Goal: Transaction & Acquisition: Purchase product/service

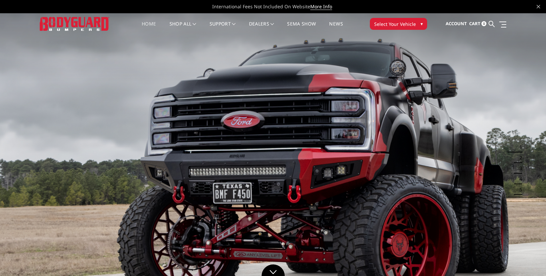
click at [395, 25] on span "Select Your Vehicle" at bounding box center [395, 24] width 42 height 7
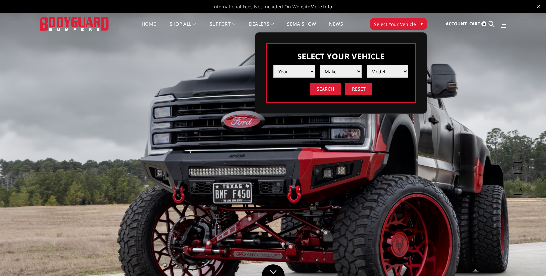
click at [288, 67] on select "Year 2025 2024 2023 2022 2021 2020 2019 2018 2017 2016 2015 2014 2013 2012 2011…" at bounding box center [294, 71] width 42 height 13
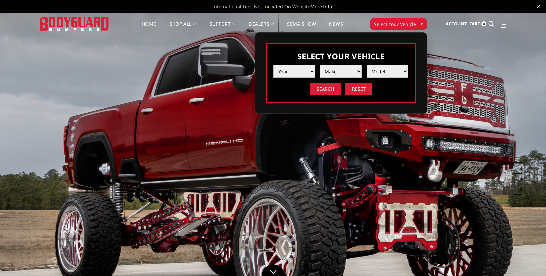
select select "yr_2025"
click at [273, 65] on select "Year 2025 2024 2023 2022 2021 2020 2019 2018 2017 2016 2015 2014 2013 2012 2011…" at bounding box center [294, 71] width 42 height 13
click at [337, 73] on select "Make Chevrolet Ford GMC Ram Toyota" at bounding box center [341, 71] width 42 height 13
select select "mk_ram"
click at [320, 65] on select "Make Chevrolet Ford GMC Ram Toyota" at bounding box center [341, 71] width 42 height 13
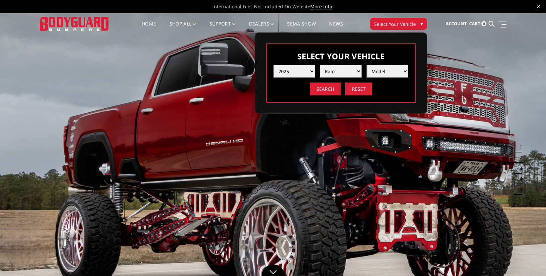
click at [379, 73] on select "Model 1500 6-Lug 1500 Rebel 2500 / 3500 4500 / 5500 RHO" at bounding box center [387, 71] width 42 height 13
select select "md_2500-3500"
click at [366, 65] on select "Model 1500 6-Lug 1500 Rebel 2500 / 3500 4500 / 5500 RHO" at bounding box center [387, 71] width 42 height 13
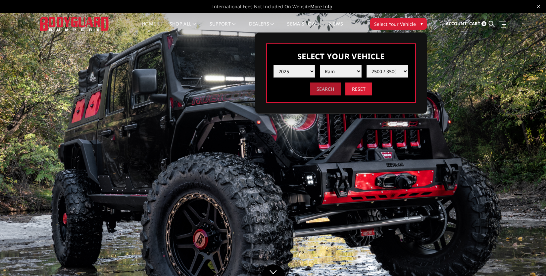
click at [323, 93] on input "Search" at bounding box center [325, 88] width 31 height 13
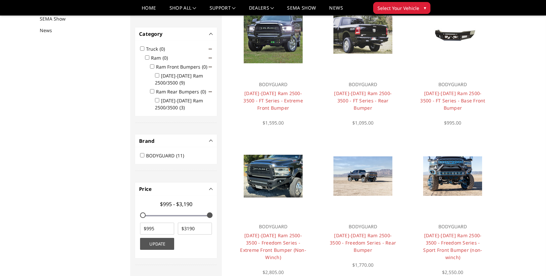
scroll to position [86, 0]
click at [151, 91] on input "Ram Rear Bumpers (0)" at bounding box center [152, 91] width 4 height 4
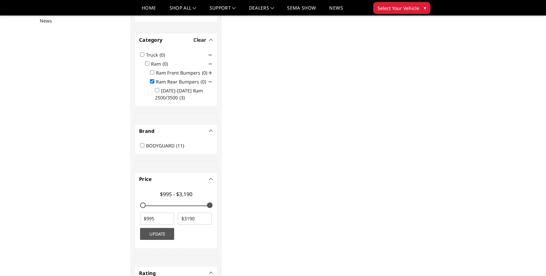
scroll to position [99, 0]
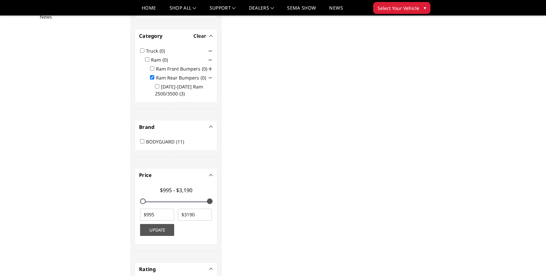
click at [152, 78] on input "Ram Rear Bumpers (0)" at bounding box center [152, 77] width 4 height 4
checkbox input "false"
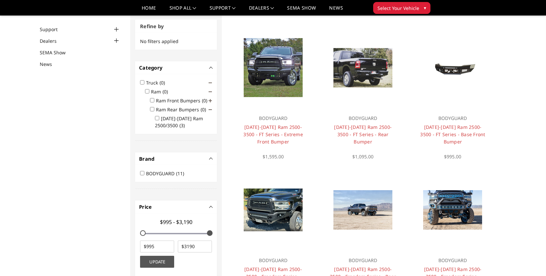
scroll to position [50, 0]
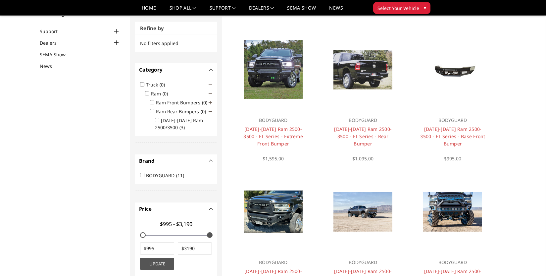
click at [157, 119] on input "2019-2025 Ram 2500/3500 (3)" at bounding box center [157, 120] width 4 height 4
checkbox input "true"
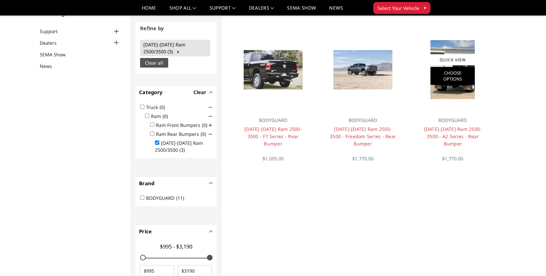
click at [453, 77] on link "Choose Options" at bounding box center [452, 76] width 44 height 18
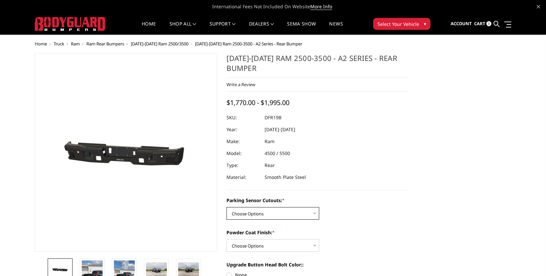
click at [271, 210] on select "Choose Options No - Without Parking Sensor Cutouts Yes - With Parking Sensor Cu…" at bounding box center [272, 213] width 93 height 13
select select "2165"
click at [226, 207] on select "Choose Options No - Without Parking Sensor Cutouts Yes - With Parking Sensor Cu…" at bounding box center [272, 213] width 93 height 13
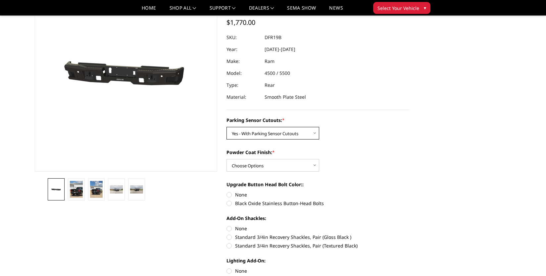
scroll to position [66, 0]
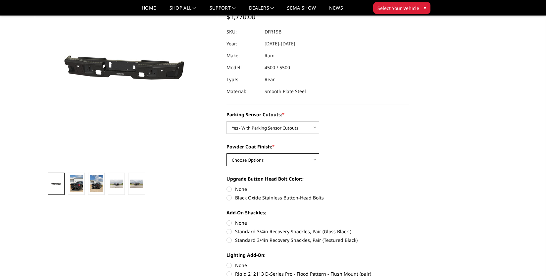
click at [269, 162] on select "Choose Options Bare Metal Textured Black Powder Coat" at bounding box center [272, 159] width 93 height 13
select select "2167"
click at [226, 153] on select "Choose Options Bare Metal Textured Black Powder Coat" at bounding box center [272, 159] width 93 height 13
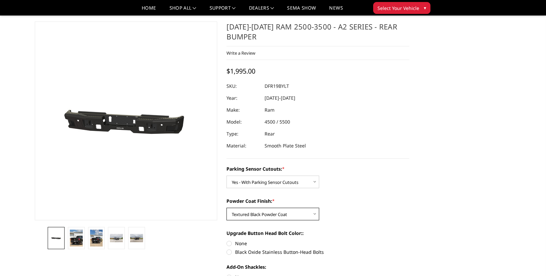
scroll to position [0, 0]
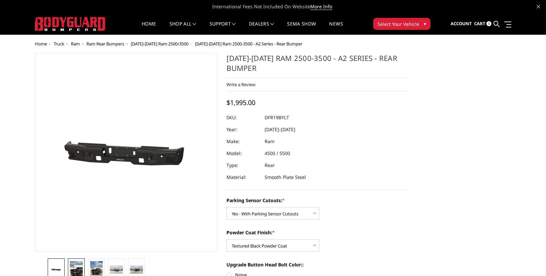
click at [75, 268] on img at bounding box center [76, 269] width 13 height 17
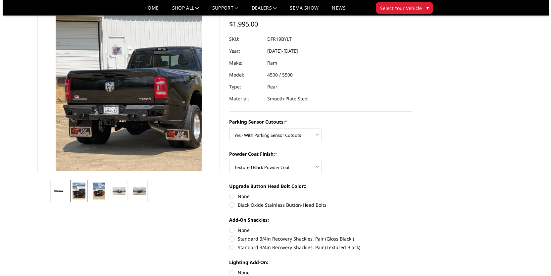
scroll to position [132, 0]
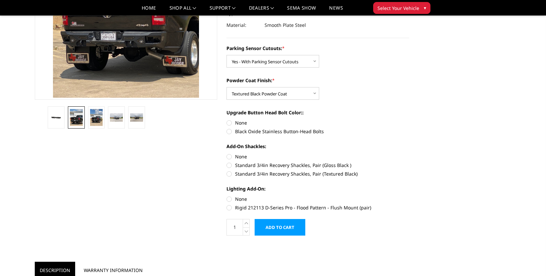
click at [230, 124] on label "None" at bounding box center [317, 122] width 183 height 7
click at [227, 119] on input "None" at bounding box center [226, 119] width 0 height 0
radio input "true"
click at [228, 157] on label "None" at bounding box center [317, 156] width 183 height 7
click at [227, 153] on input "None" at bounding box center [226, 153] width 0 height 0
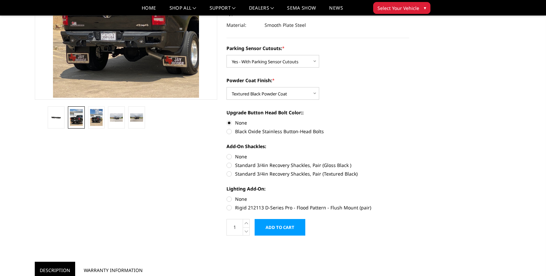
radio input "true"
click at [230, 197] on label "None" at bounding box center [317, 198] width 183 height 7
click at [227, 196] on input "None" at bounding box center [226, 195] width 0 height 0
radio input "true"
click at [286, 228] on input "Add to Cart" at bounding box center [280, 227] width 51 height 17
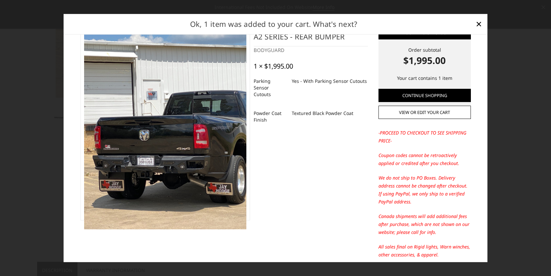
scroll to position [0, 0]
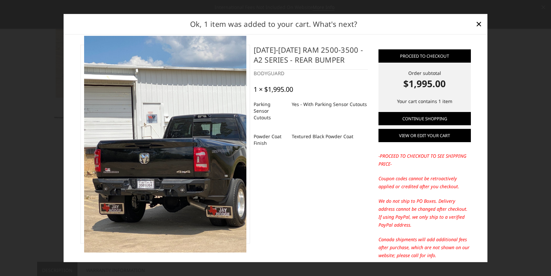
click at [418, 138] on link "View or edit your cart" at bounding box center [424, 135] width 92 height 13
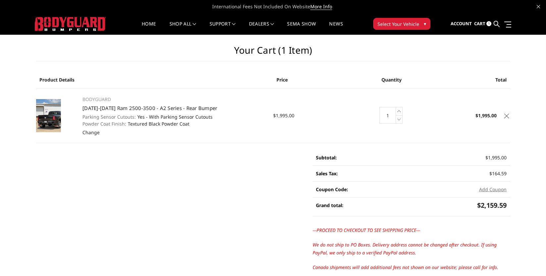
click at [491, 24] on span "1" at bounding box center [488, 23] width 5 height 5
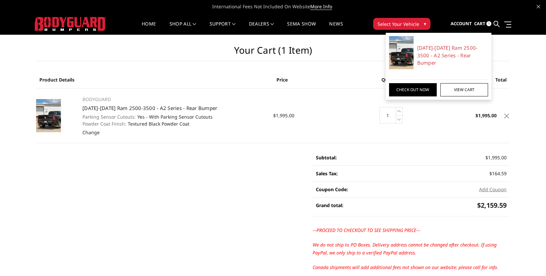
click at [466, 22] on span "Account" at bounding box center [460, 24] width 21 height 6
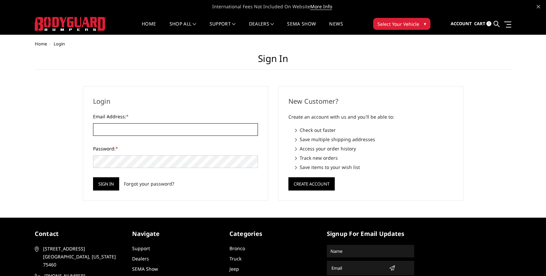
type input "[EMAIL_ADDRESS][DOMAIN_NAME]"
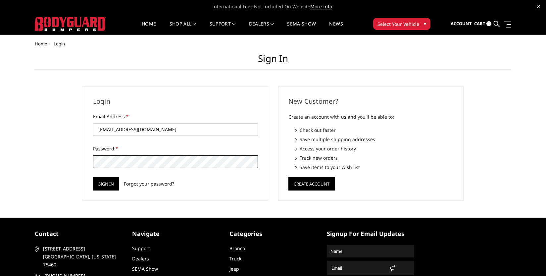
click at [0, 117] on html "International Fees Not Included On Website More Info Home shop all Bronco [DATE…" at bounding box center [273, 168] width 546 height 337
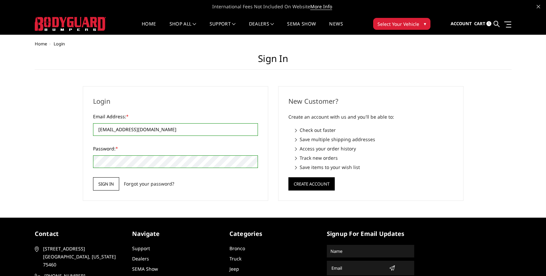
click at [106, 186] on input "Sign in" at bounding box center [106, 183] width 26 height 13
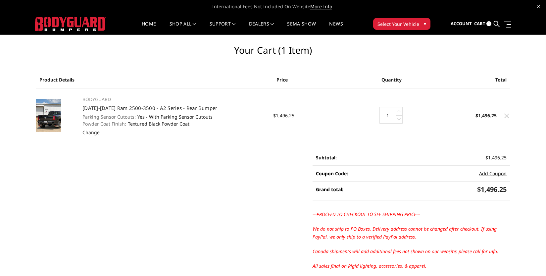
click at [492, 174] on button "Add Coupon" at bounding box center [492, 173] width 27 height 7
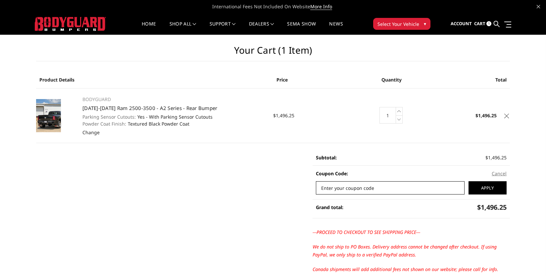
click at [357, 188] on input "Enter your coupon code" at bounding box center [390, 187] width 149 height 13
type input "dxql"
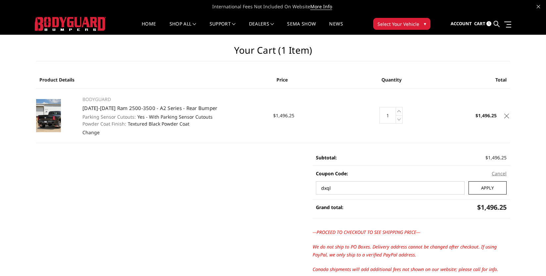
click at [490, 191] on input "Apply" at bounding box center [487, 187] width 38 height 13
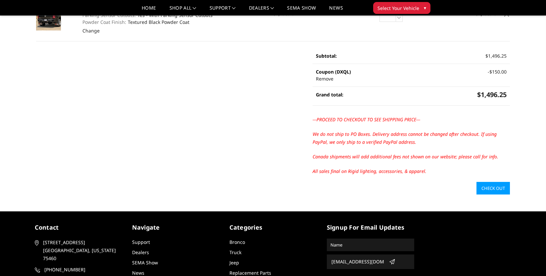
scroll to position [99, 0]
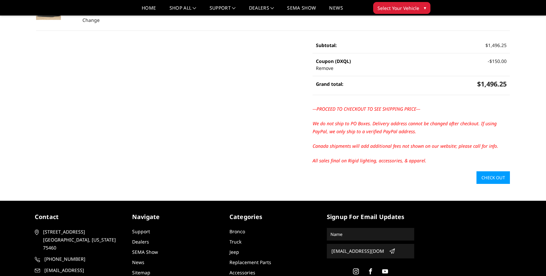
click at [489, 181] on link "Check out" at bounding box center [492, 177] width 33 height 13
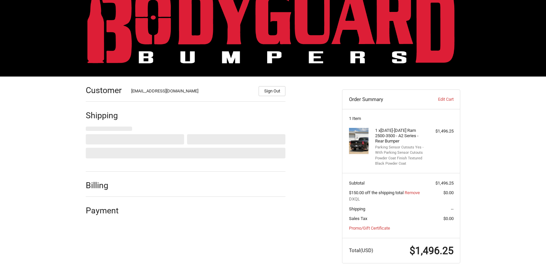
scroll to position [23, 0]
